Goal: Task Accomplishment & Management: Manage account settings

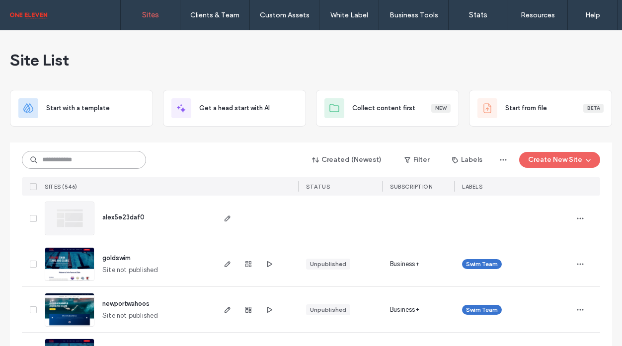
click at [55, 161] on input at bounding box center [84, 160] width 124 height 18
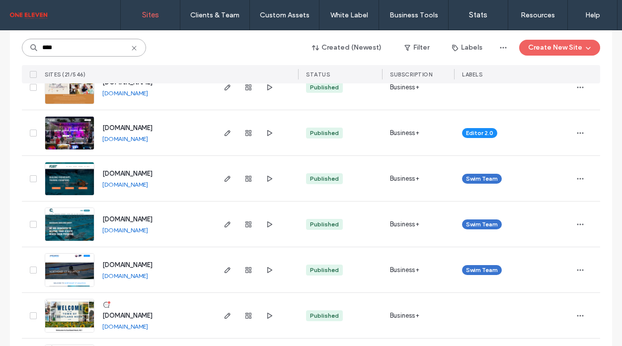
scroll to position [2829, 0]
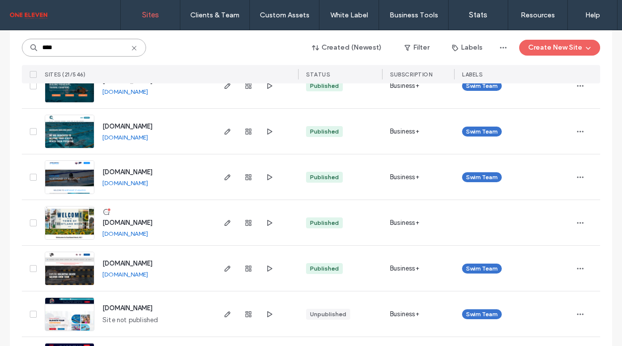
click at [71, 47] on input "****" at bounding box center [84, 48] width 124 height 18
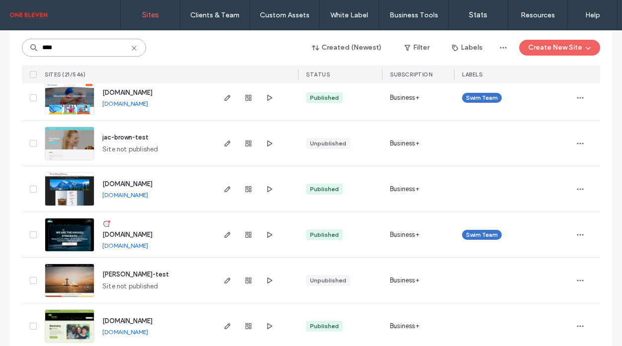
scroll to position [2306, 0]
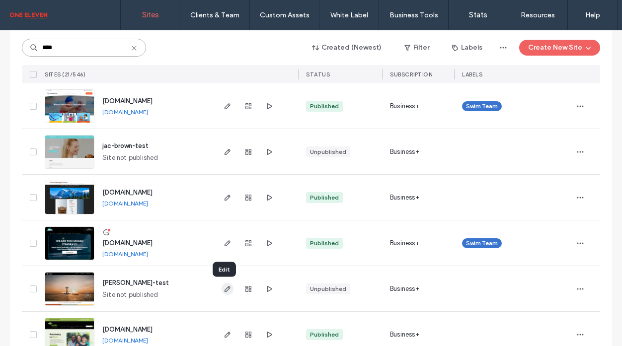
type input "****"
click at [224, 287] on icon "button" at bounding box center [228, 289] width 8 height 8
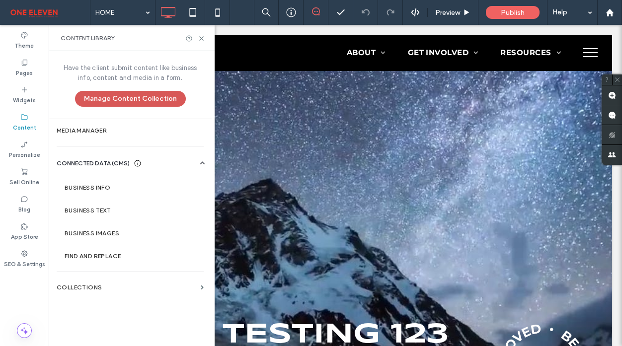
click at [152, 96] on button "Manage Content Collection" at bounding box center [130, 99] width 111 height 16
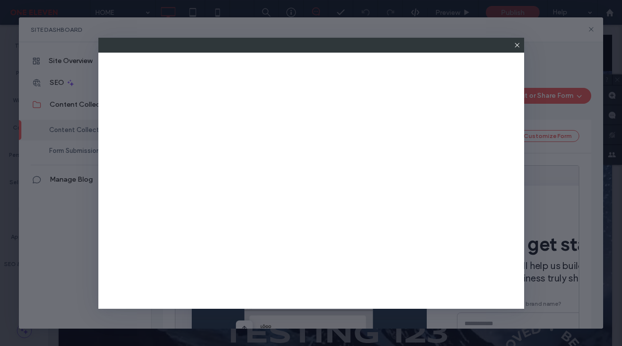
click at [516, 44] on icon at bounding box center [517, 45] width 8 height 8
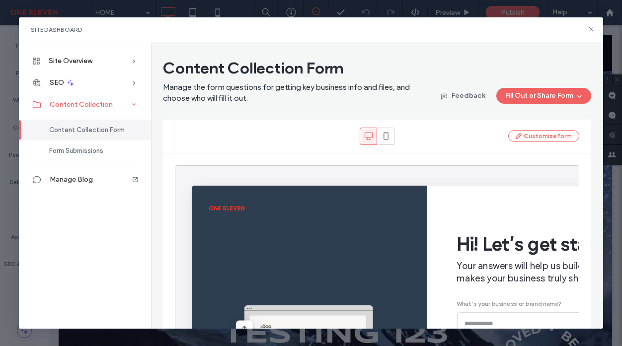
click at [132, 107] on icon at bounding box center [134, 105] width 10 height 10
click at [592, 28] on icon at bounding box center [591, 29] width 8 height 8
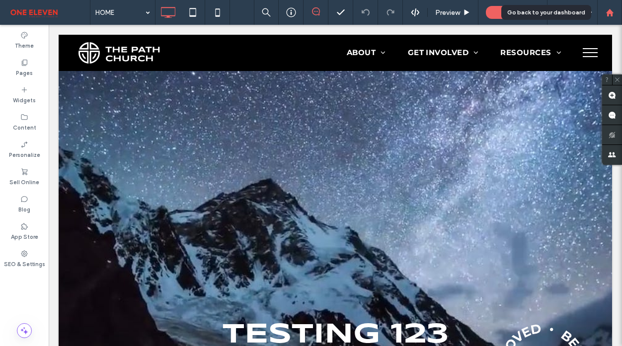
click at [607, 13] on use at bounding box center [609, 11] width 7 height 7
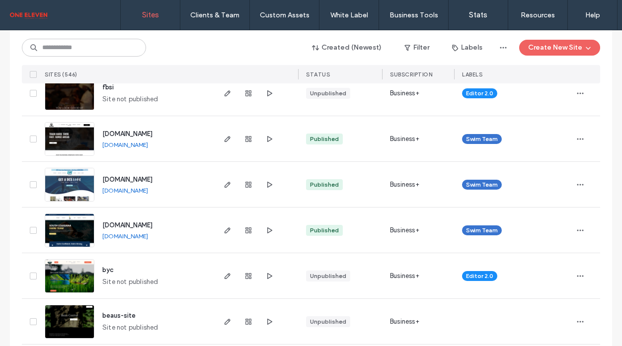
scroll to position [348, 0]
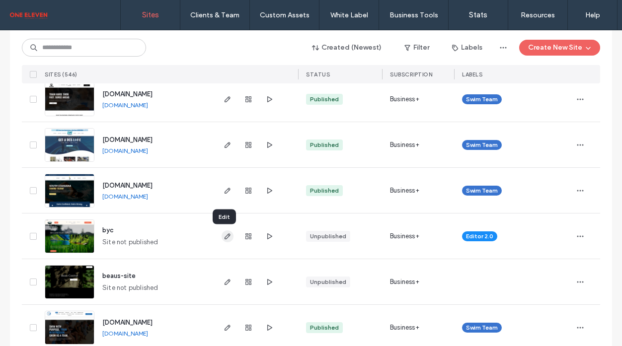
click at [224, 238] on icon "button" at bounding box center [228, 236] width 8 height 8
